Goal: Information Seeking & Learning: Learn about a topic

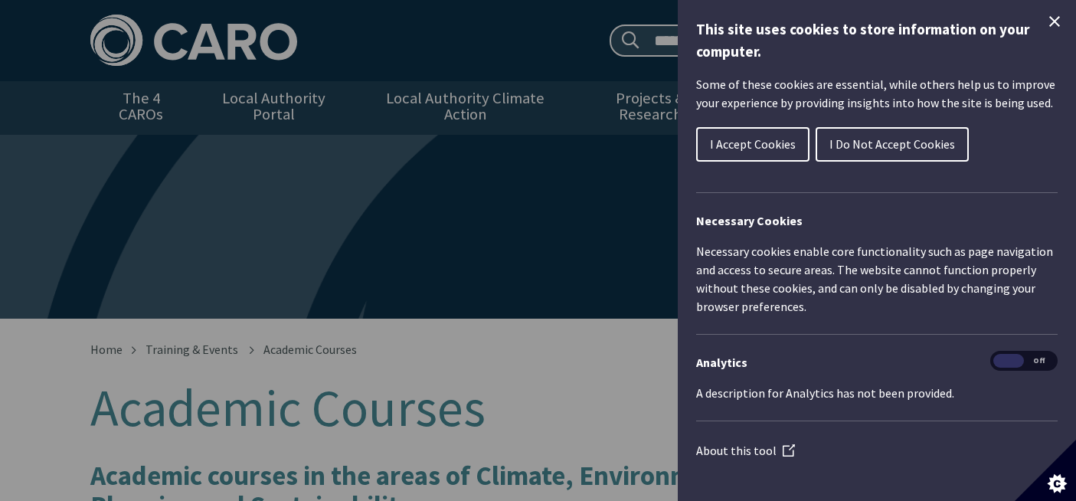
click at [754, 159] on button "I Accept Cookies" at bounding box center [752, 144] width 113 height 34
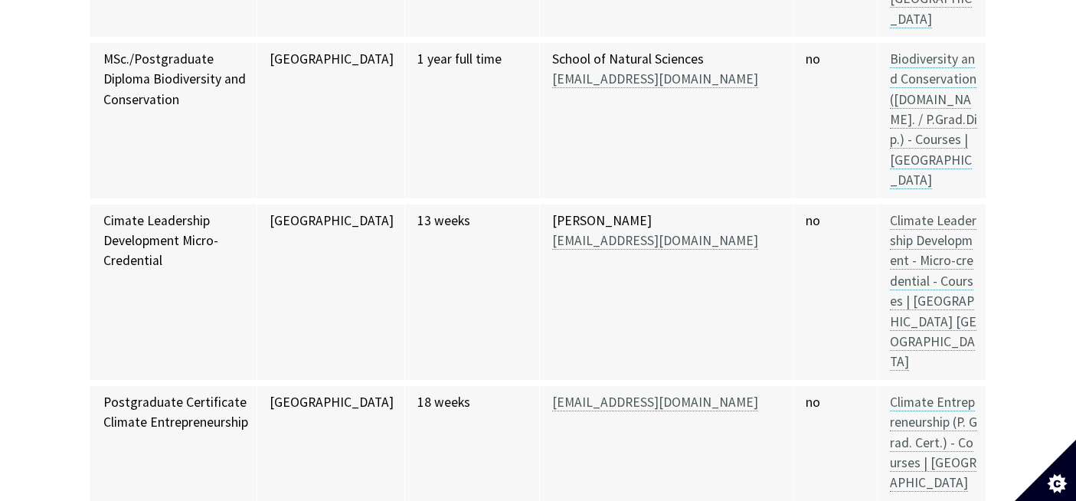
scroll to position [6346, 0]
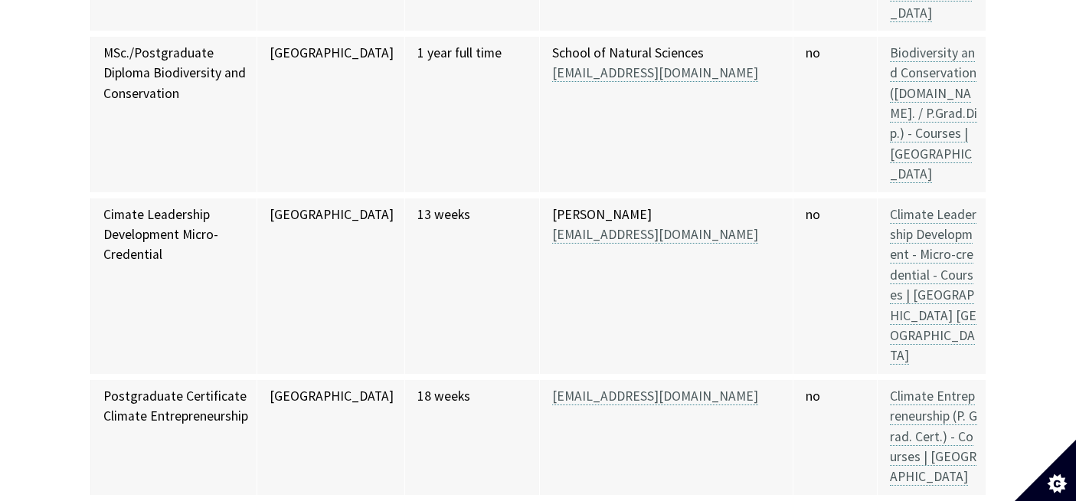
drag, startPoint x: 252, startPoint y: 259, endPoint x: 234, endPoint y: -25, distance: 284.6
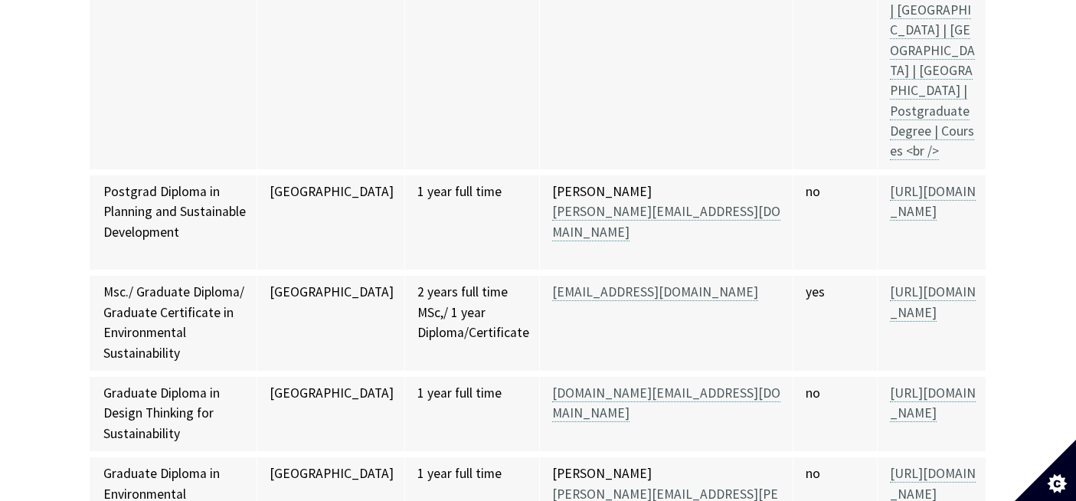
scroll to position [8420, 0]
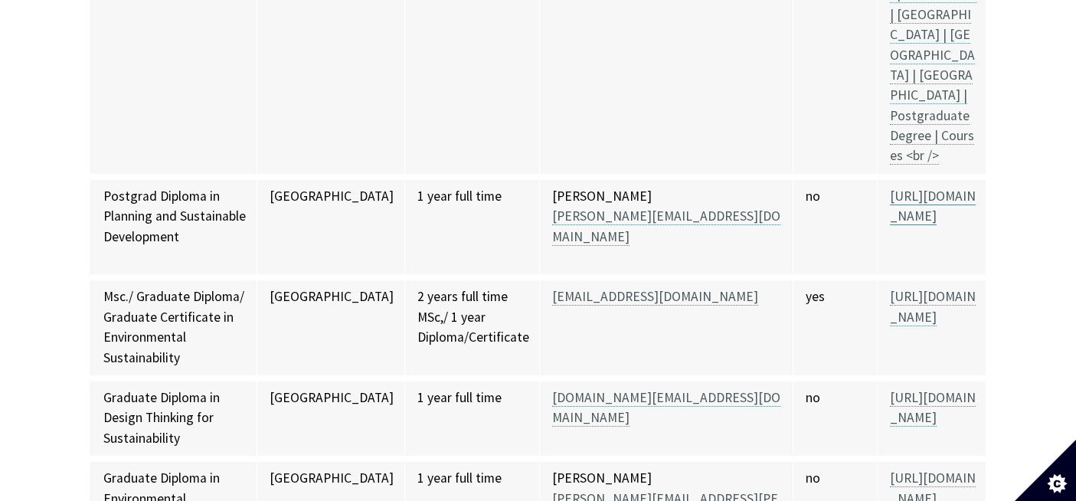
click at [891, 225] on link "[URL][DOMAIN_NAME]" at bounding box center [933, 207] width 86 height 38
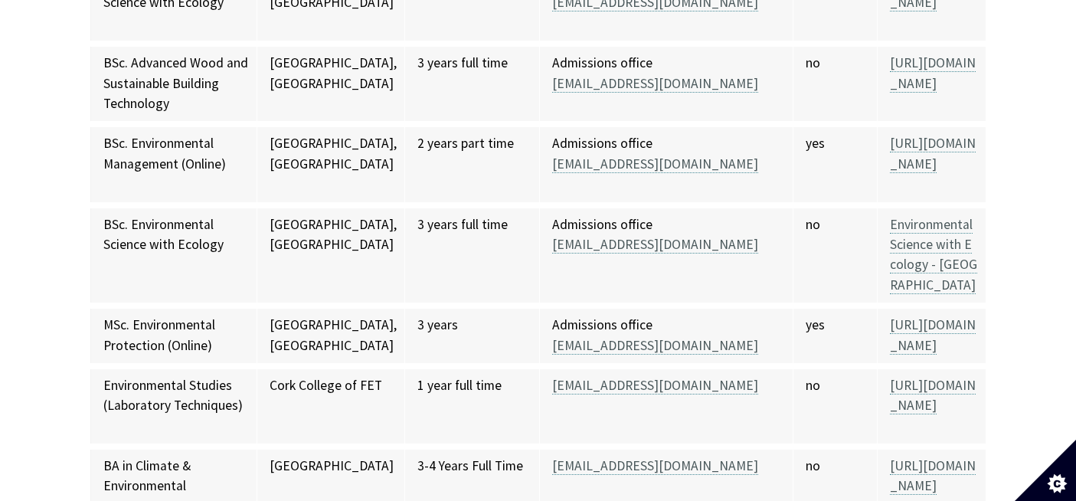
scroll to position [1099, 0]
click at [890, 142] on link "[URL][DOMAIN_NAME]" at bounding box center [933, 153] width 86 height 38
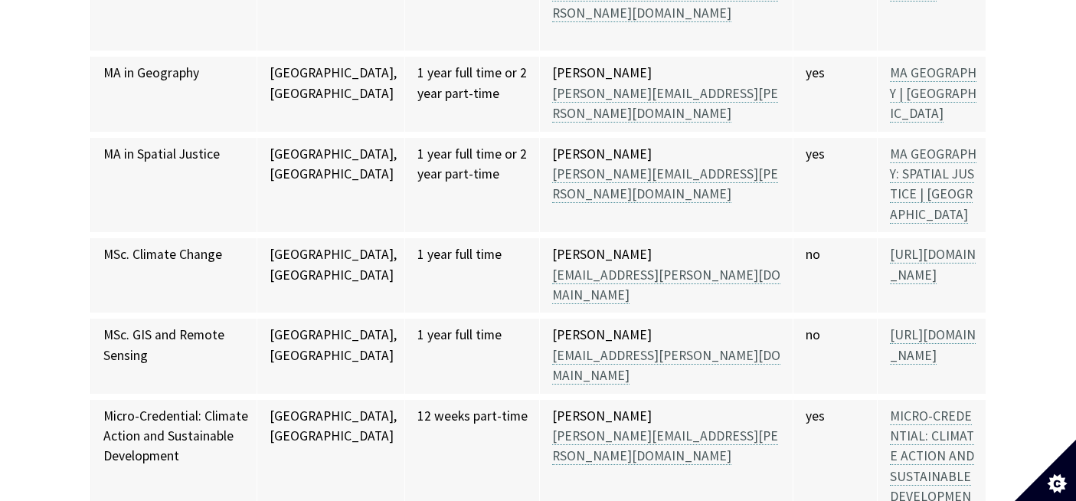
scroll to position [3894, 0]
